Goal: Task Accomplishment & Management: Complete application form

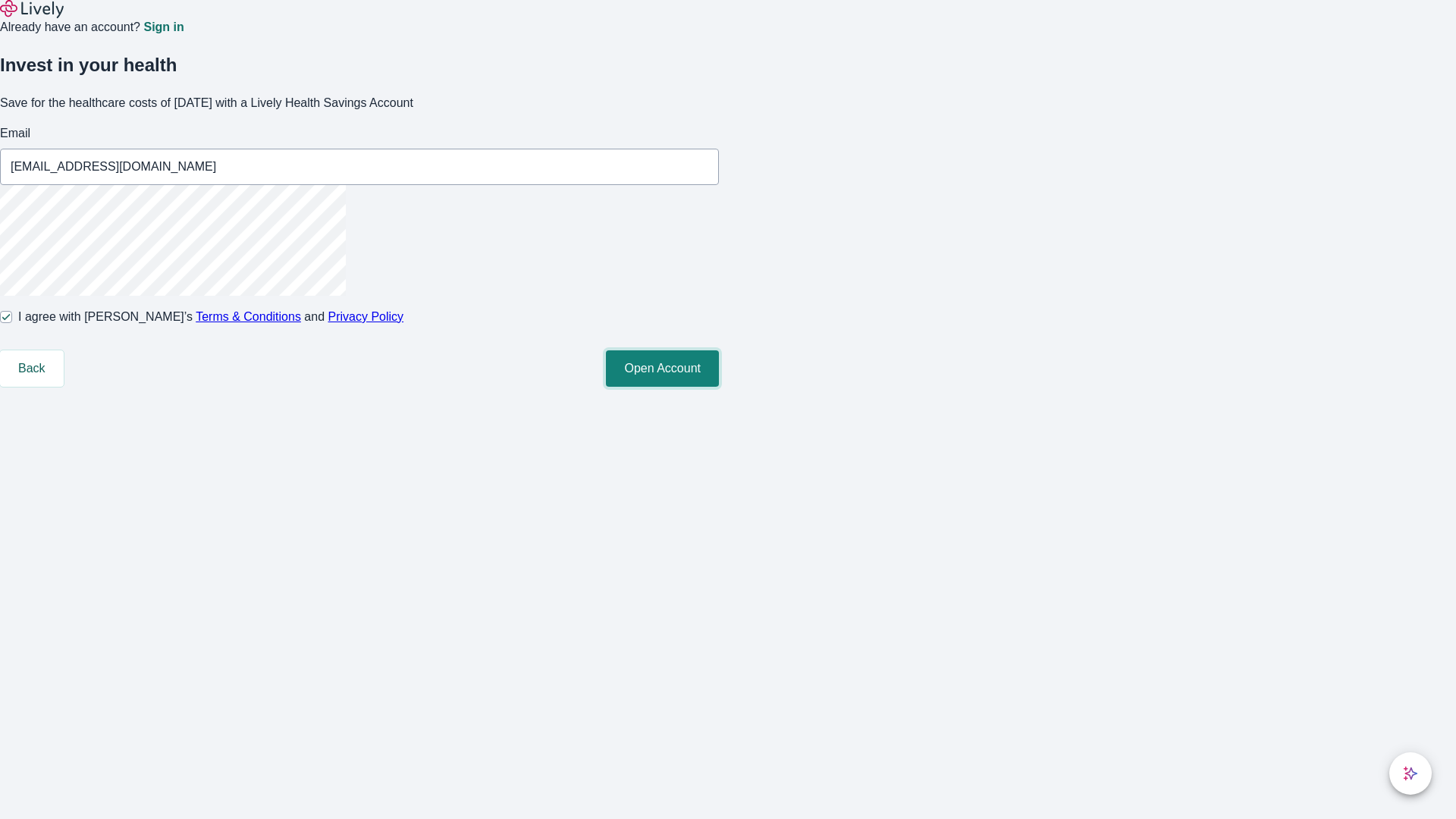
click at [719, 386] on button "Open Account" at bounding box center [663, 368] width 113 height 37
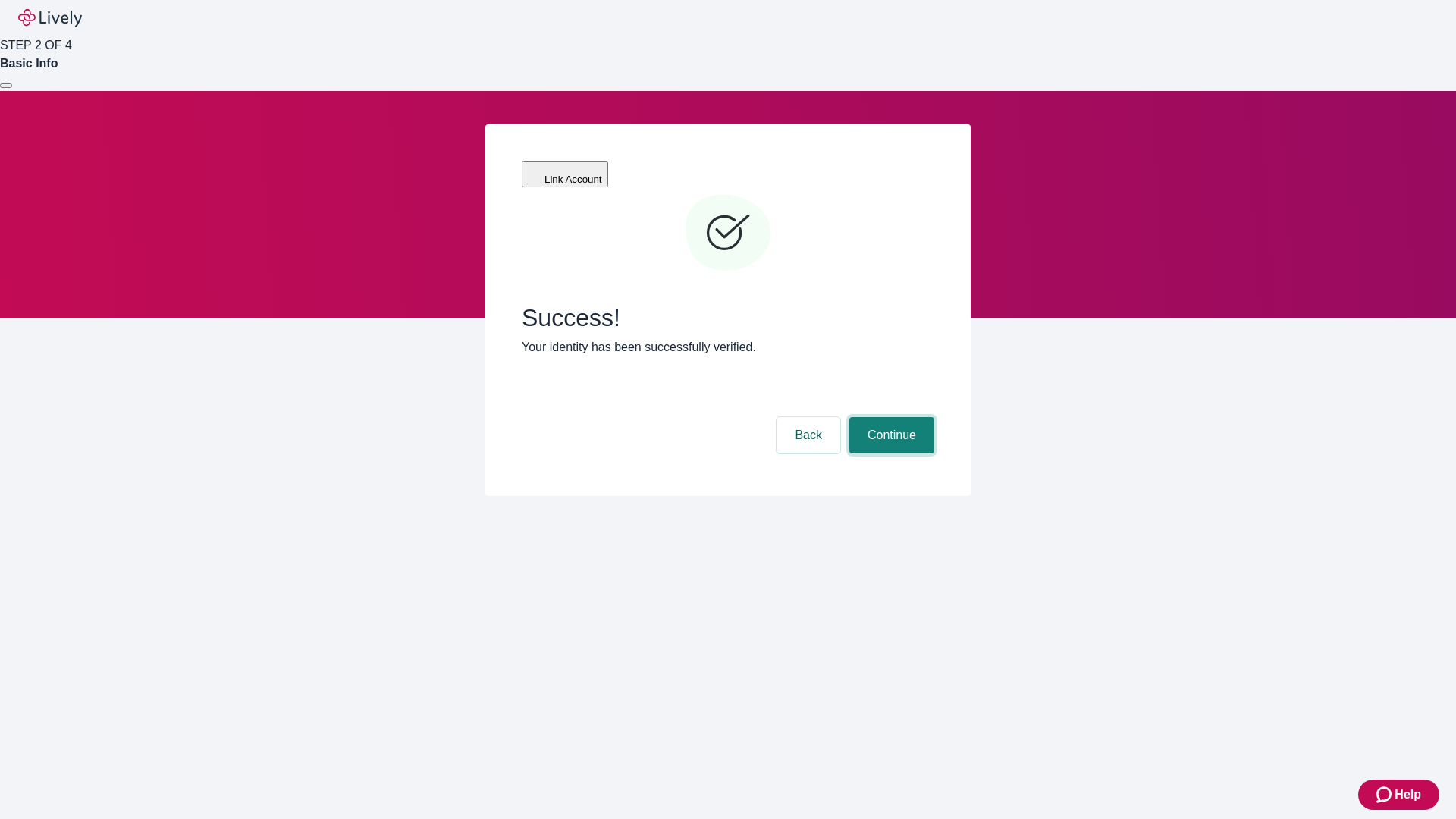
click at [890, 417] on button "Continue" at bounding box center [892, 435] width 85 height 37
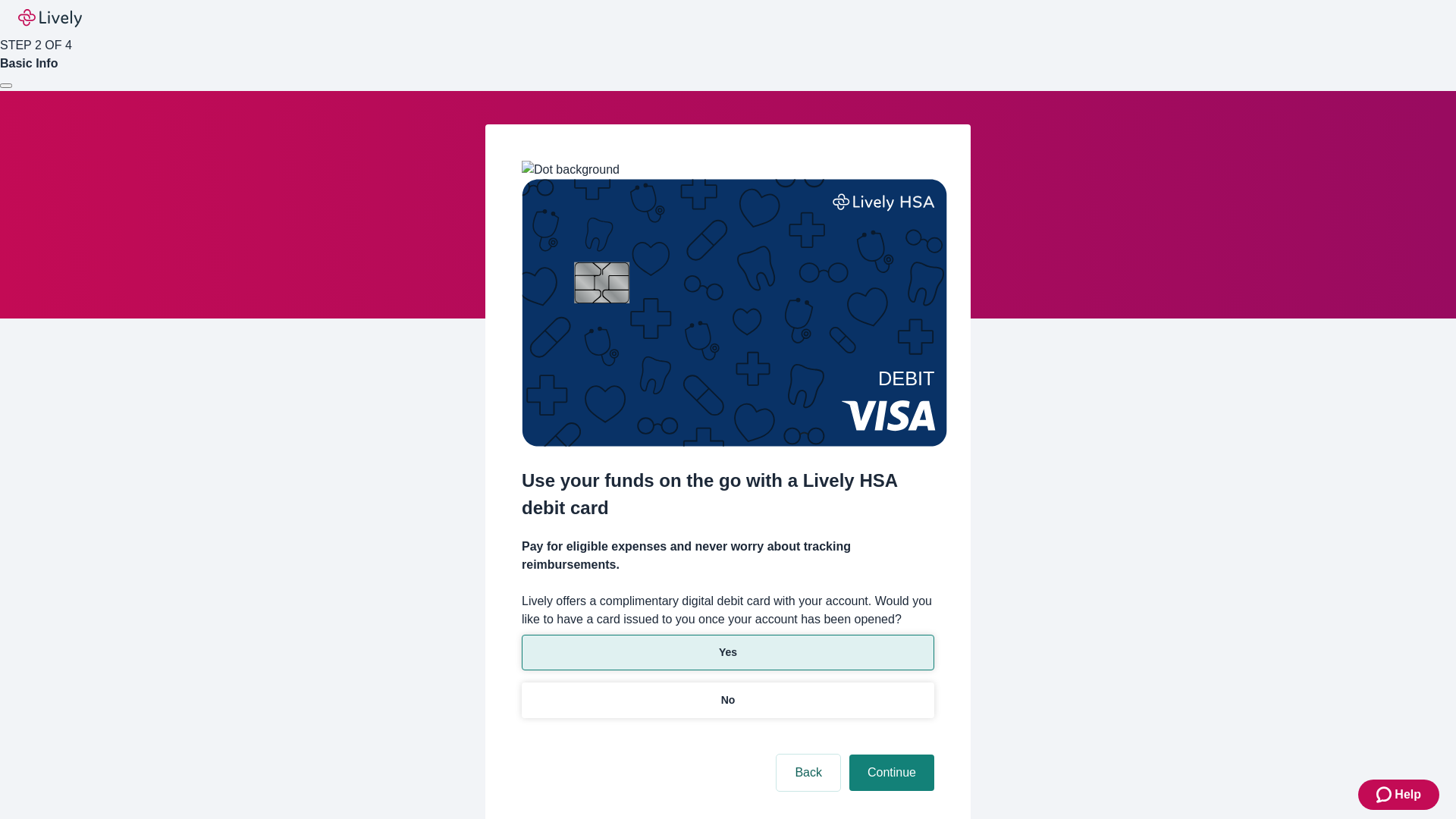
click at [728, 645] on p "Yes" at bounding box center [728, 652] width 18 height 16
click at [890, 755] on button "Continue" at bounding box center [892, 773] width 85 height 37
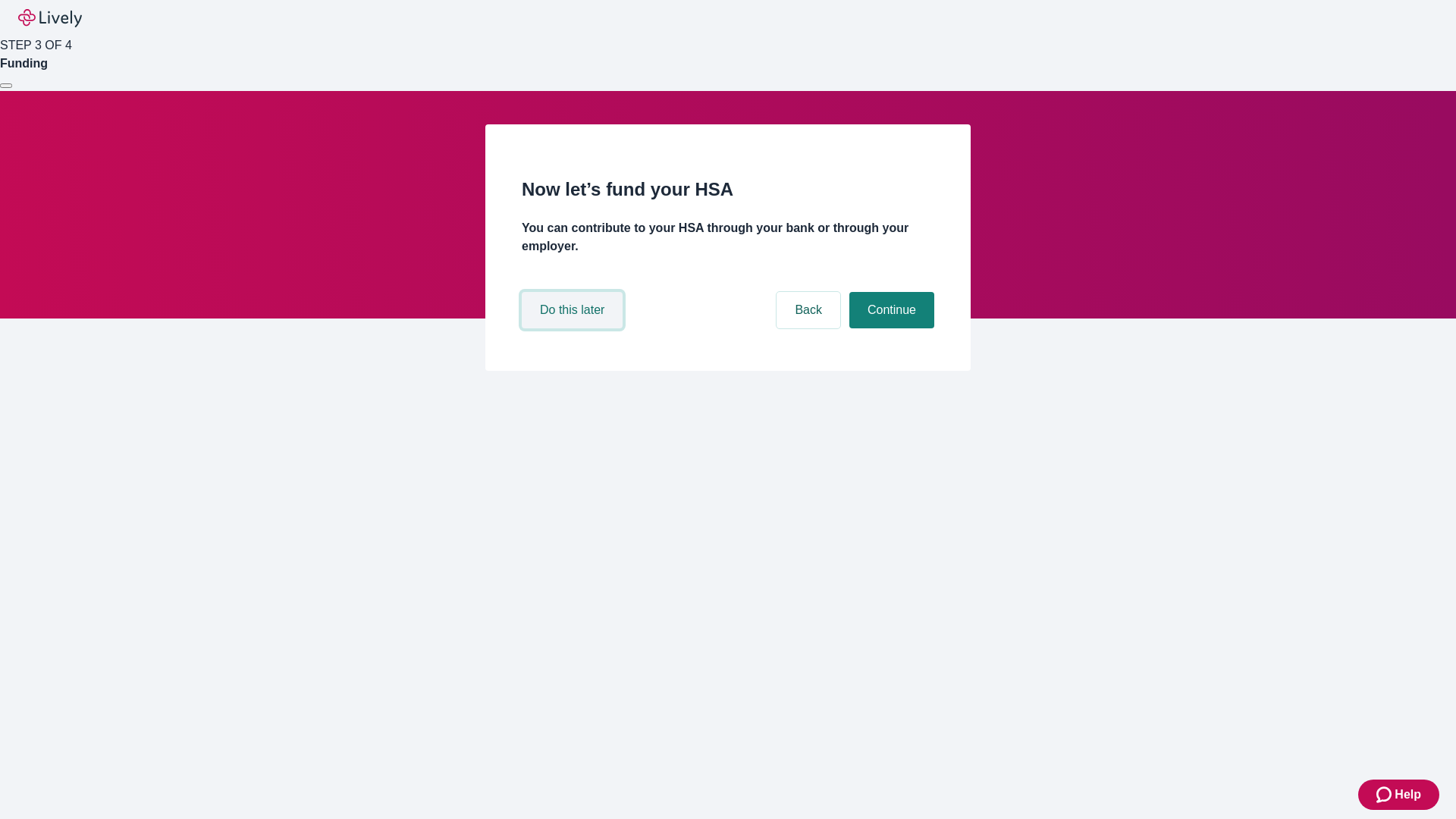
click at [574, 329] on button "Do this later" at bounding box center [572, 310] width 101 height 37
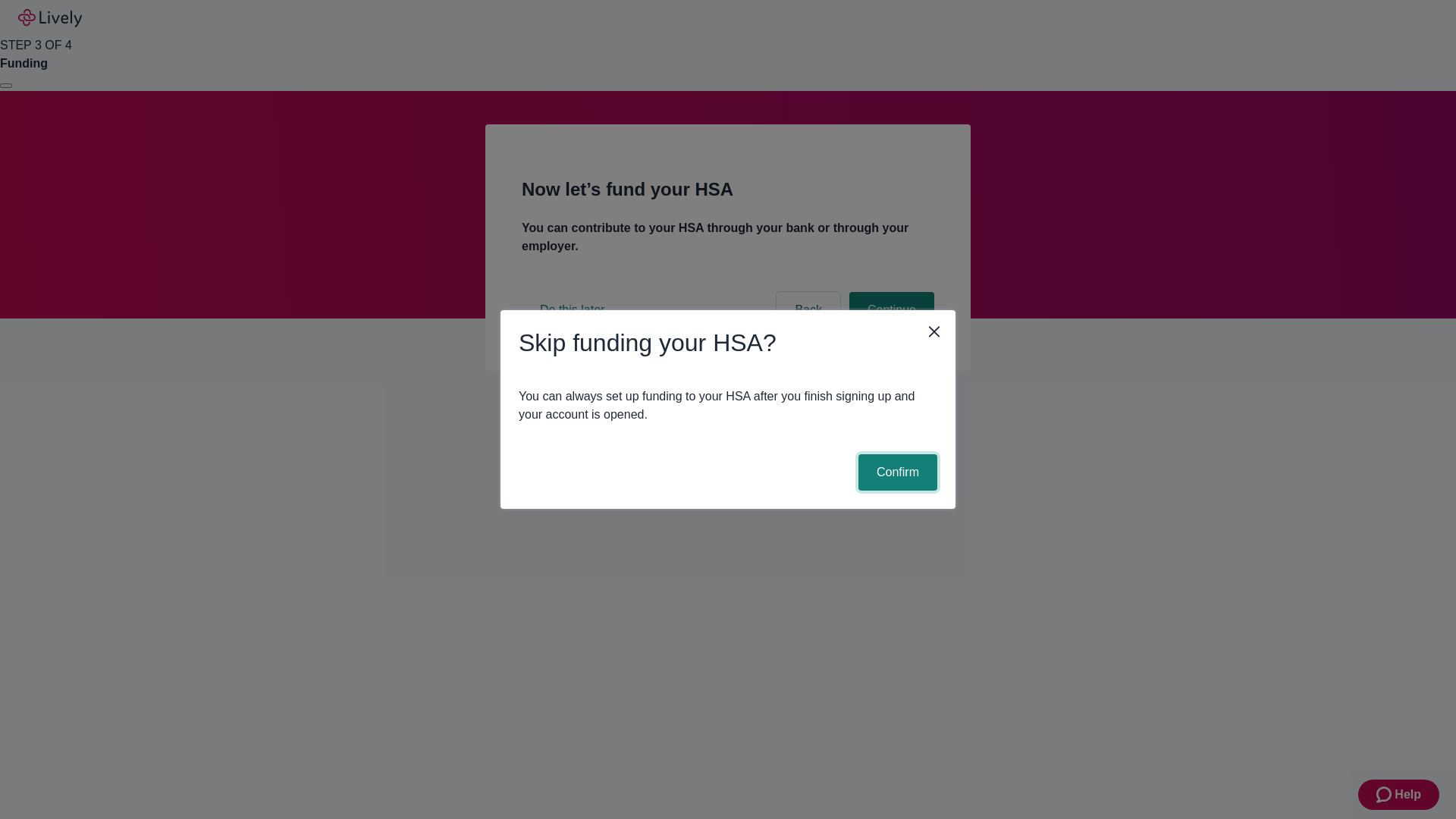
click at [896, 472] on button "Confirm" at bounding box center [897, 472] width 79 height 37
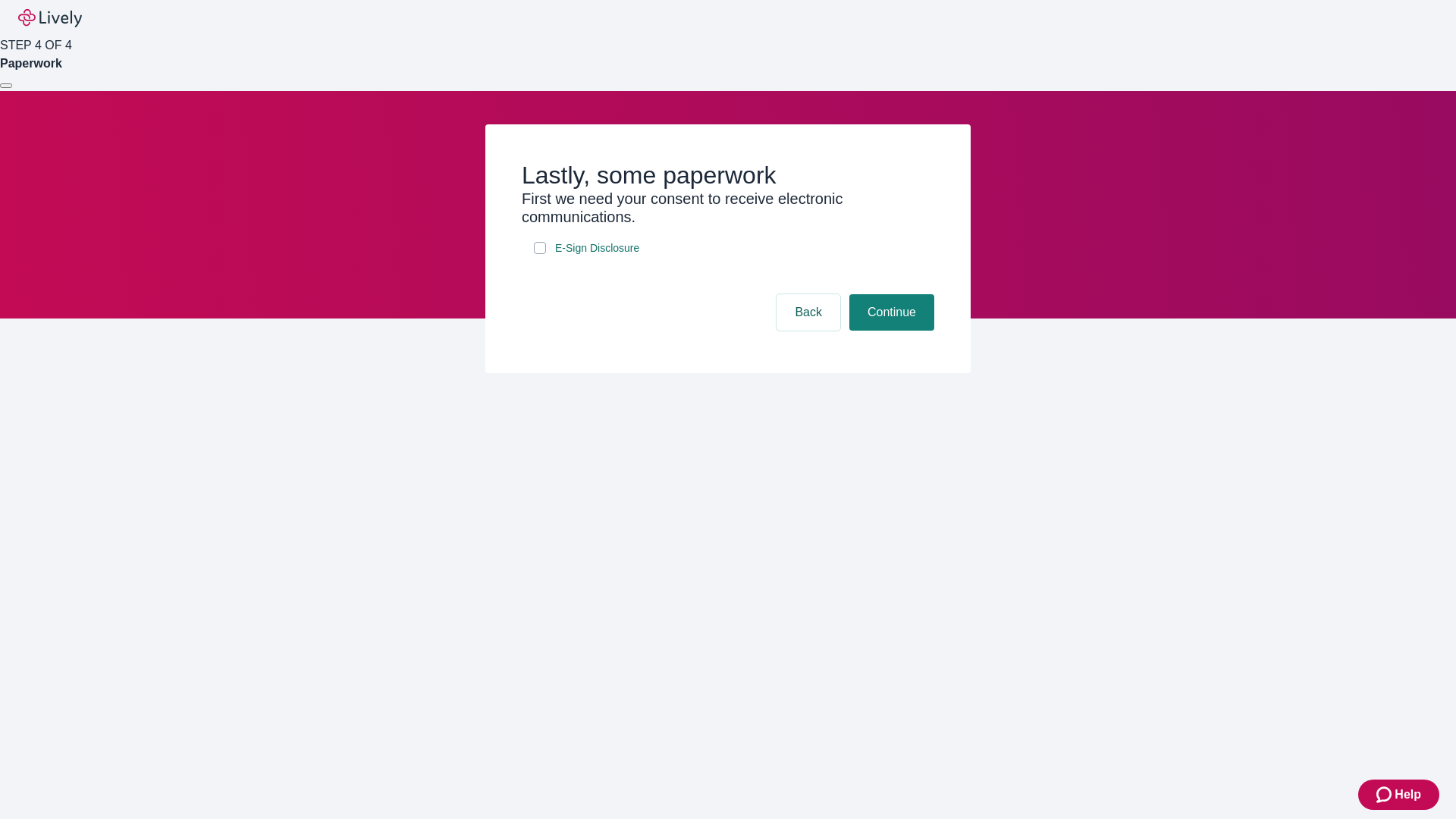
click at [540, 254] on input "E-Sign Disclosure" at bounding box center [540, 248] width 13 height 13
checkbox input "true"
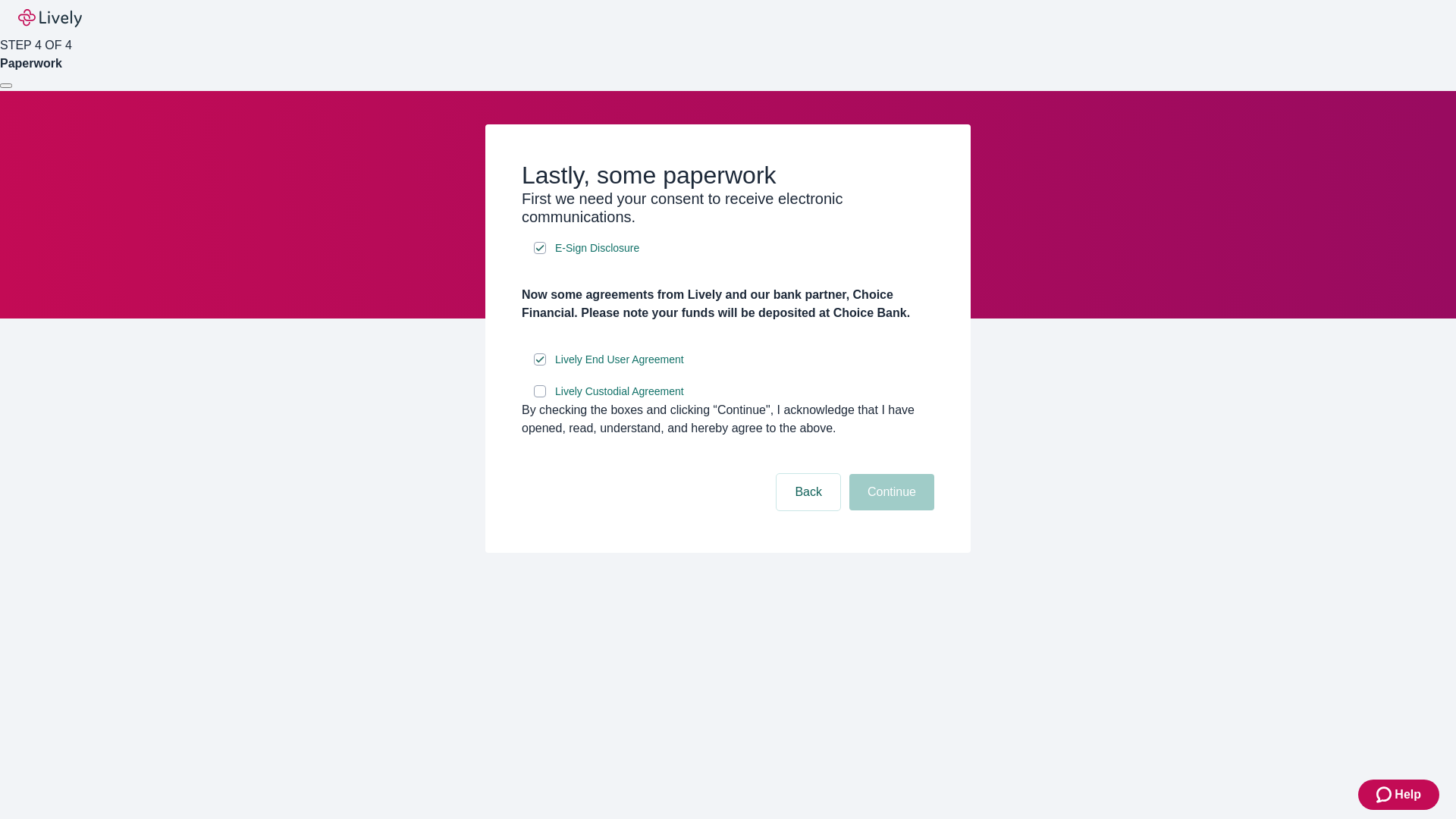
click at [540, 397] on input "Lively Custodial Agreement" at bounding box center [540, 391] width 13 height 13
checkbox input "true"
click at [890, 510] on button "Continue" at bounding box center [892, 492] width 85 height 37
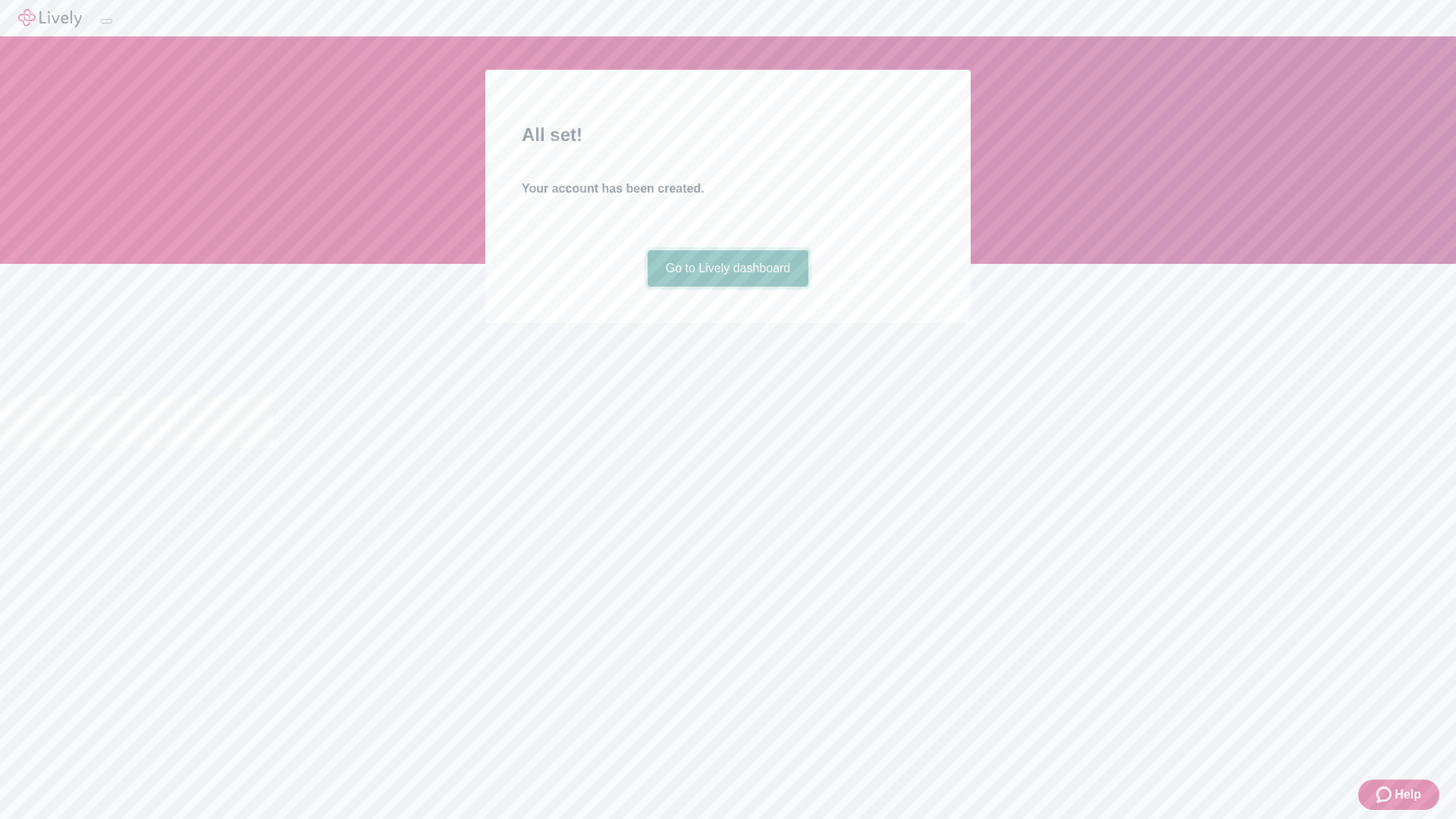
click at [728, 286] on link "Go to Lively dashboard" at bounding box center [728, 268] width 161 height 37
